Goal: Transaction & Acquisition: Purchase product/service

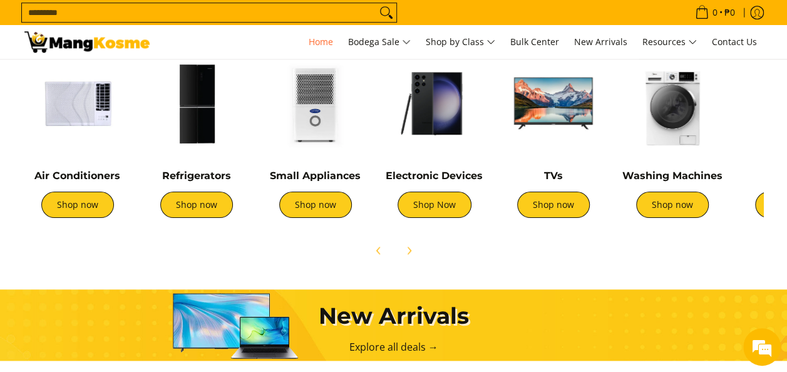
scroll to position [501, 0]
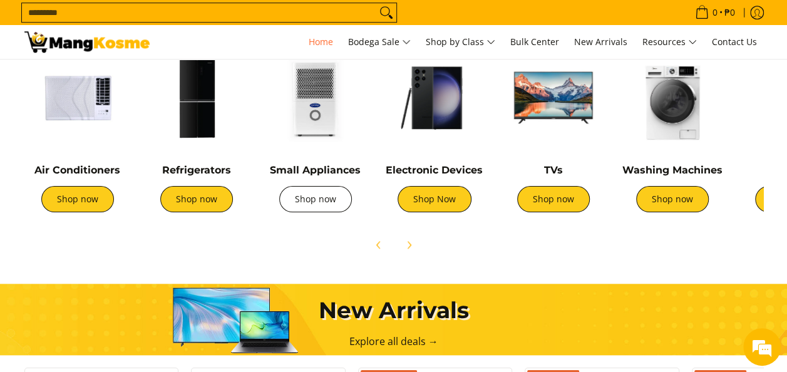
click at [338, 203] on link "Shop now" at bounding box center [315, 199] width 73 height 26
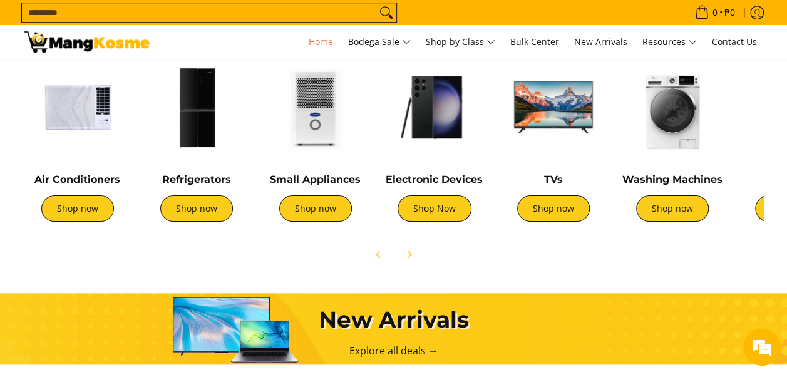
scroll to position [438, 0]
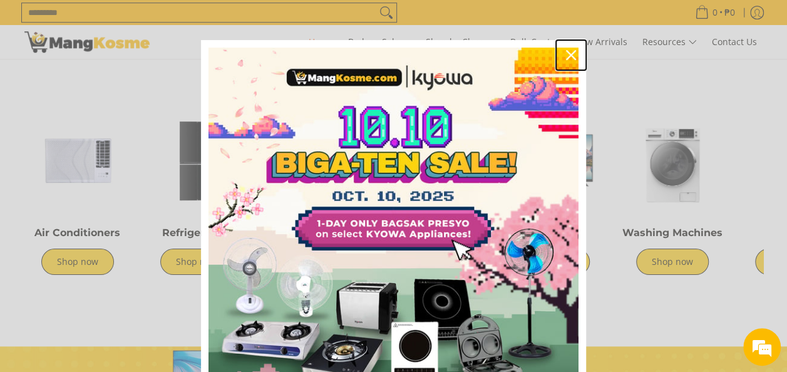
click at [566, 58] on icon "close icon" at bounding box center [571, 55] width 10 height 10
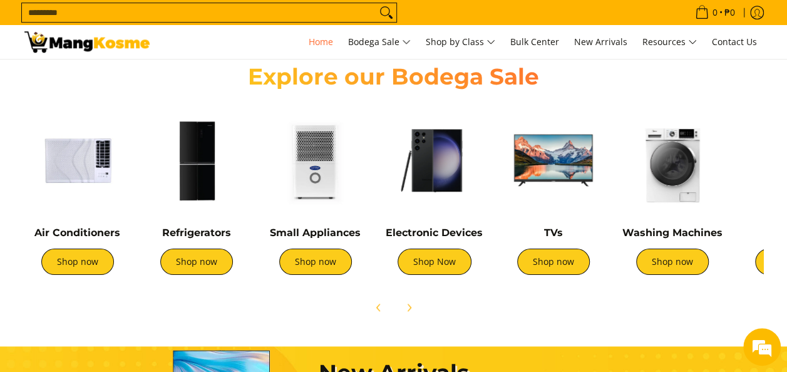
scroll to position [0, 498]
click at [772, 179] on div "Air Conditioners Shop now Refrigerators Shop now Shop now" at bounding box center [394, 211] width 764 height 220
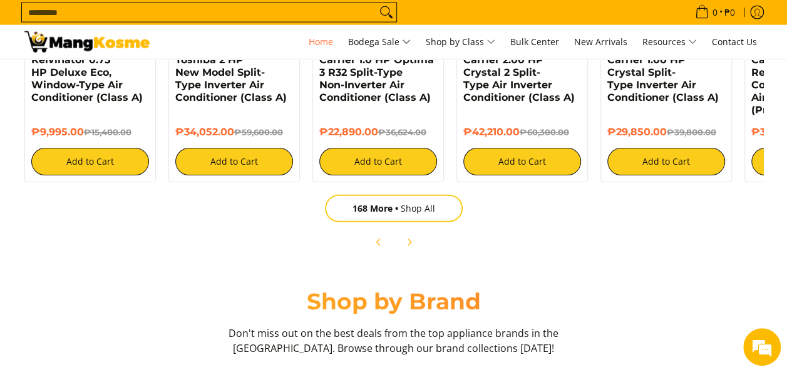
scroll to position [1503, 0]
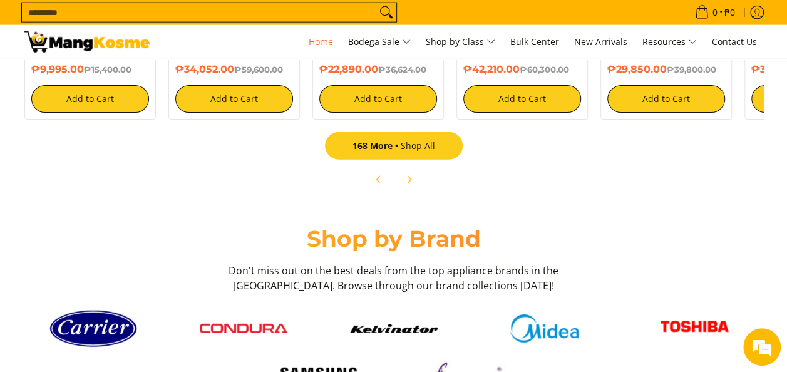
click at [392, 151] on span "168 More" at bounding box center [377, 146] width 48 height 12
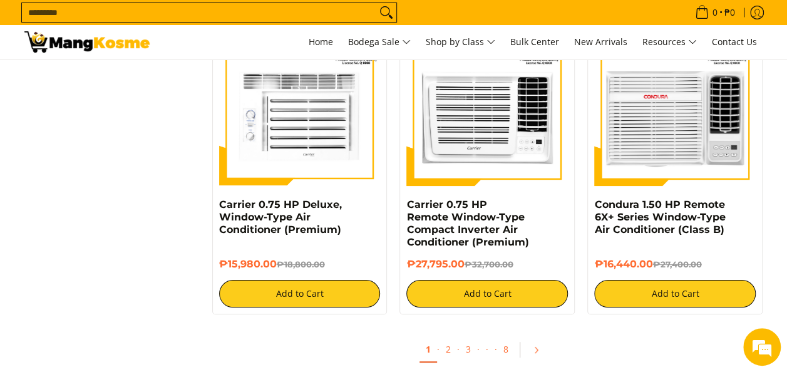
scroll to position [2254, 0]
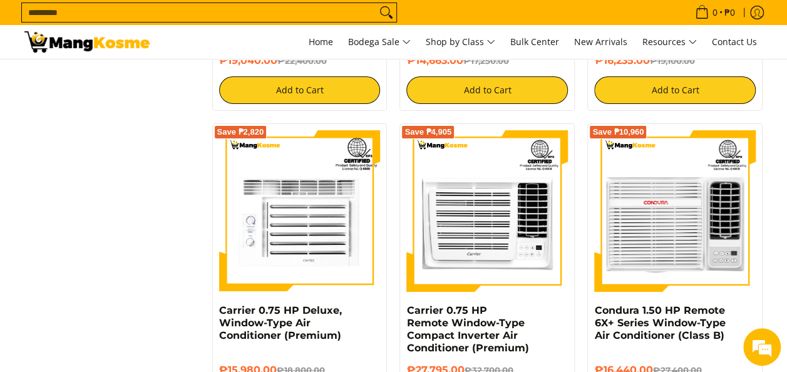
click at [116, 11] on input "Search..." at bounding box center [199, 12] width 354 height 19
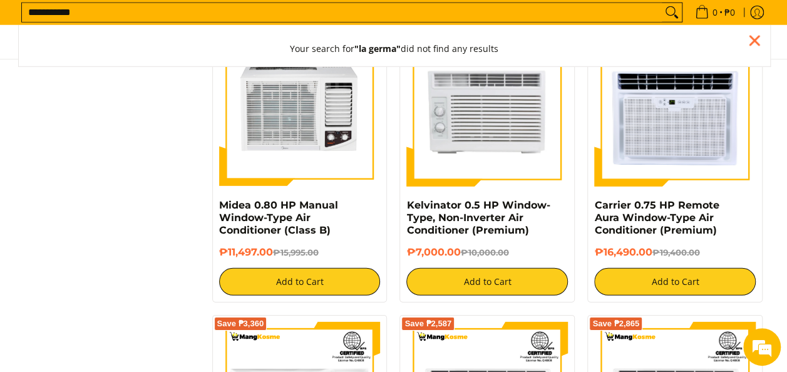
scroll to position [1723, 0]
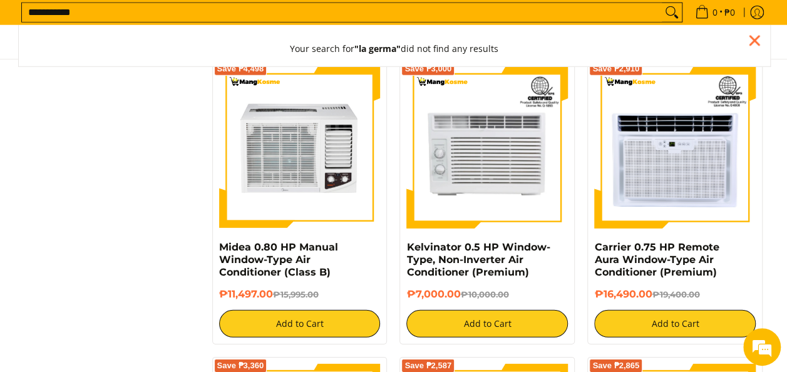
type input "**********"
click at [662, 3] on button "Search" at bounding box center [672, 12] width 20 height 19
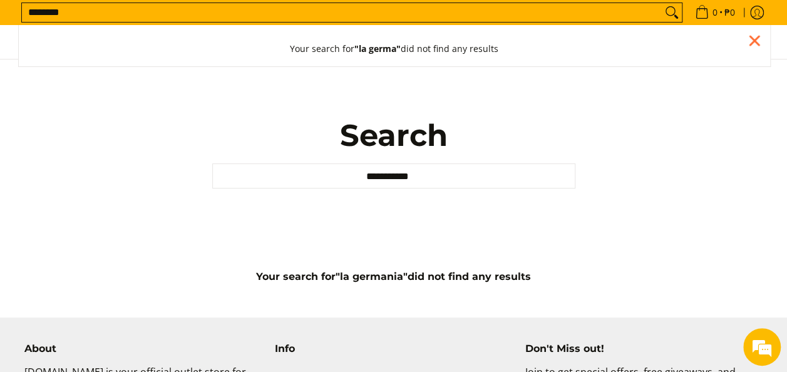
type input "********"
click at [662, 3] on button "Search" at bounding box center [672, 12] width 20 height 19
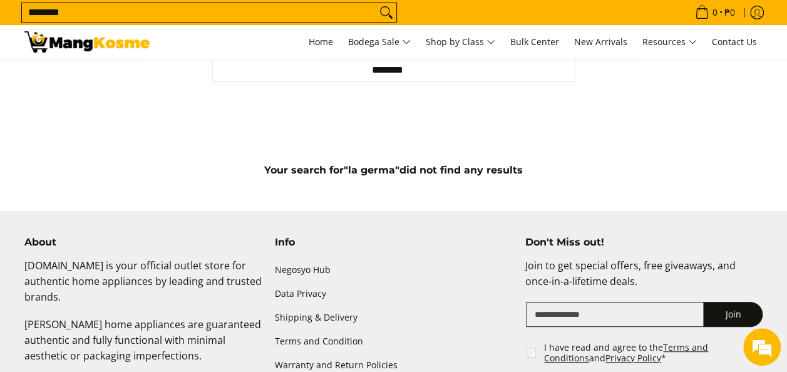
scroll to position [63, 0]
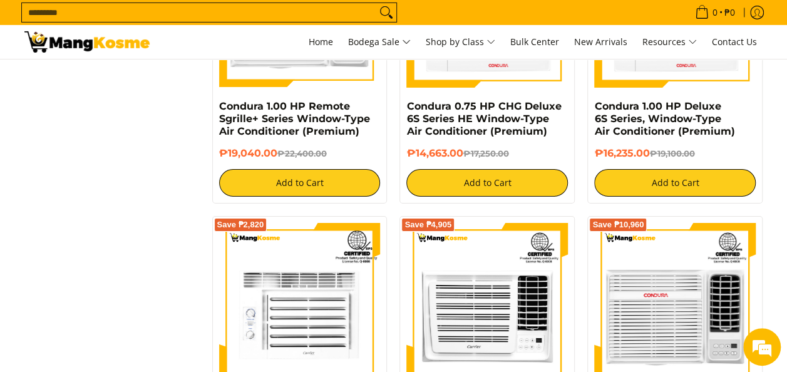
scroll to position [1786, 0]
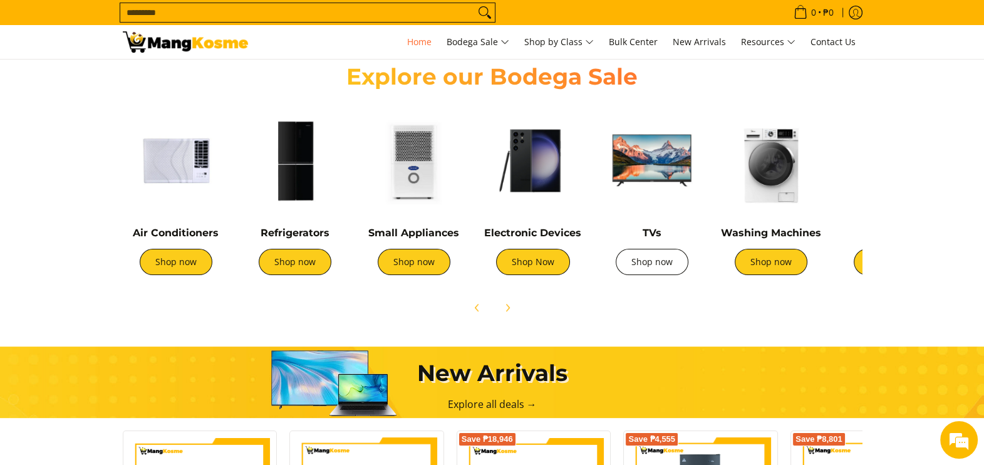
scroll to position [0, 497]
click at [506, 304] on icon "Next" at bounding box center [507, 307] width 3 height 7
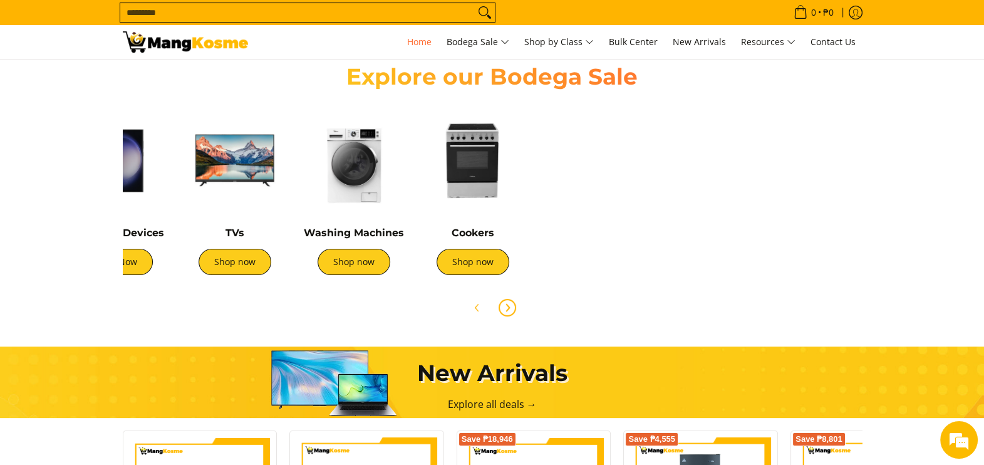
scroll to position [0, 0]
click at [488, 262] on link "Shop now" at bounding box center [472, 262] width 73 height 26
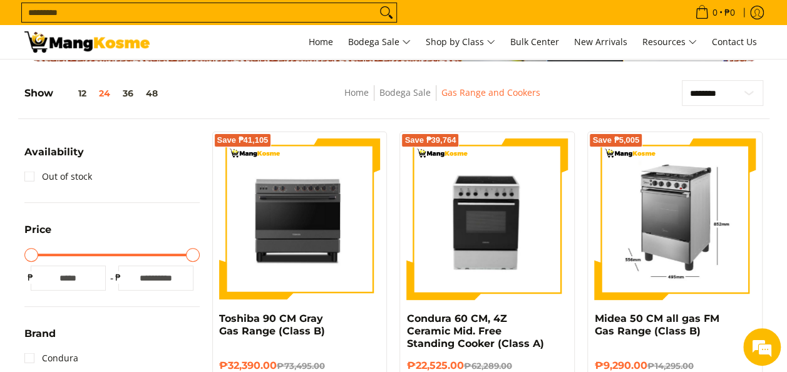
click at [675, 224] on img at bounding box center [675, 219] width 162 height 162
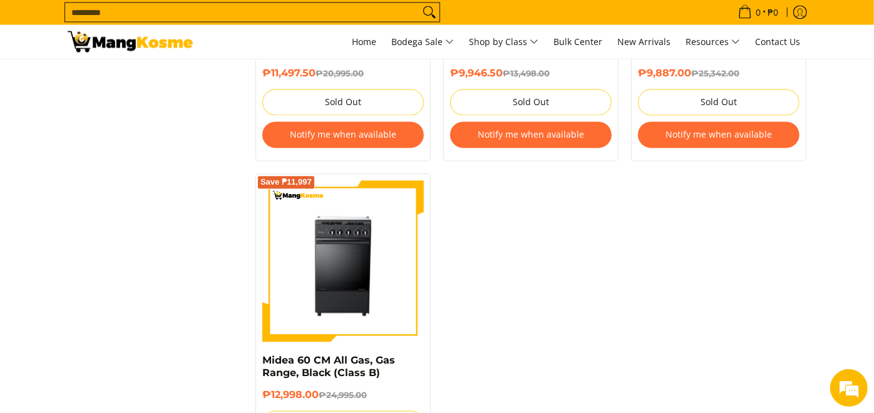
scroll to position [1217, 0]
